Goal: Task Accomplishment & Management: Manage account settings

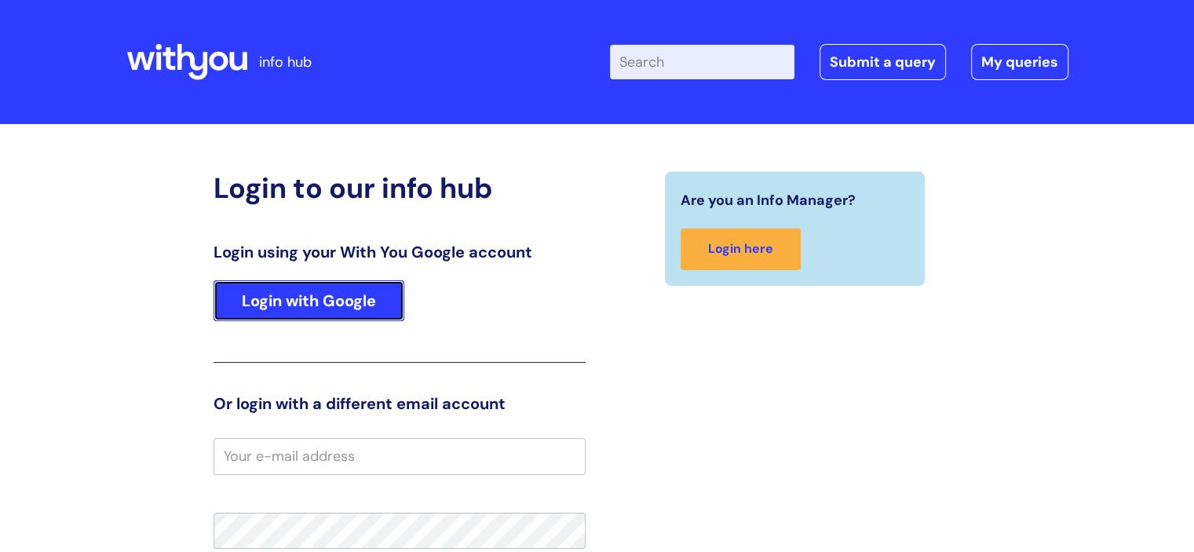
click at [329, 310] on link "Login with Google" at bounding box center [308, 300] width 191 height 41
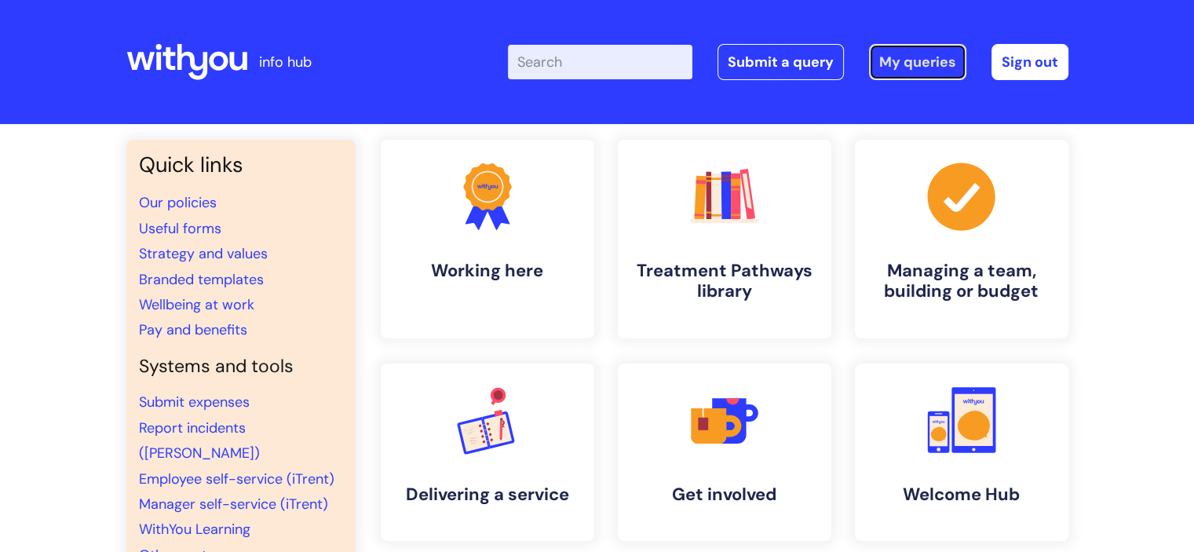
click at [884, 63] on link "My queries" at bounding box center [917, 62] width 97 height 36
